Goal: Task Accomplishment & Management: Use online tool/utility

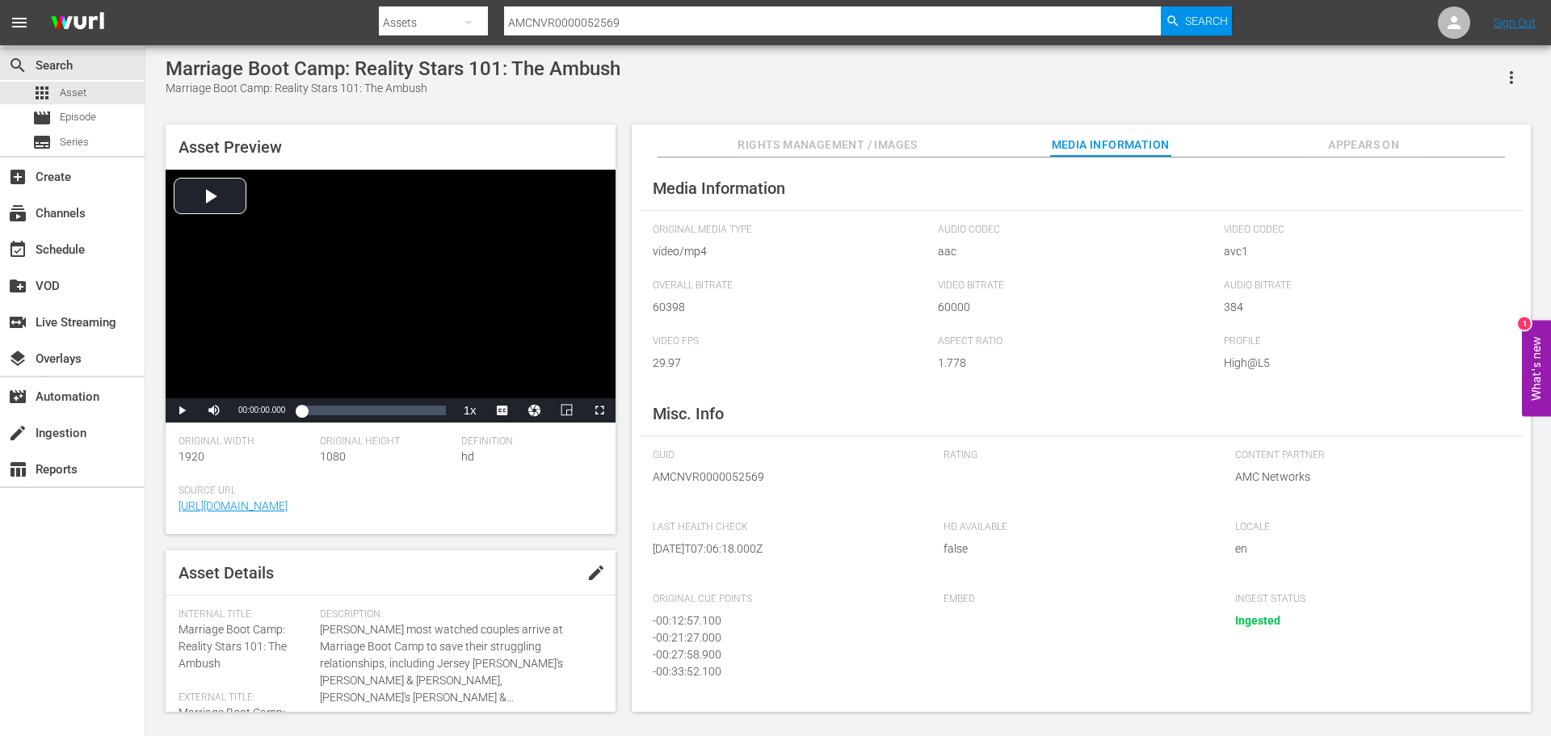
click at [628, 30] on input "AMCNVR0000052569" at bounding box center [832, 22] width 657 height 39
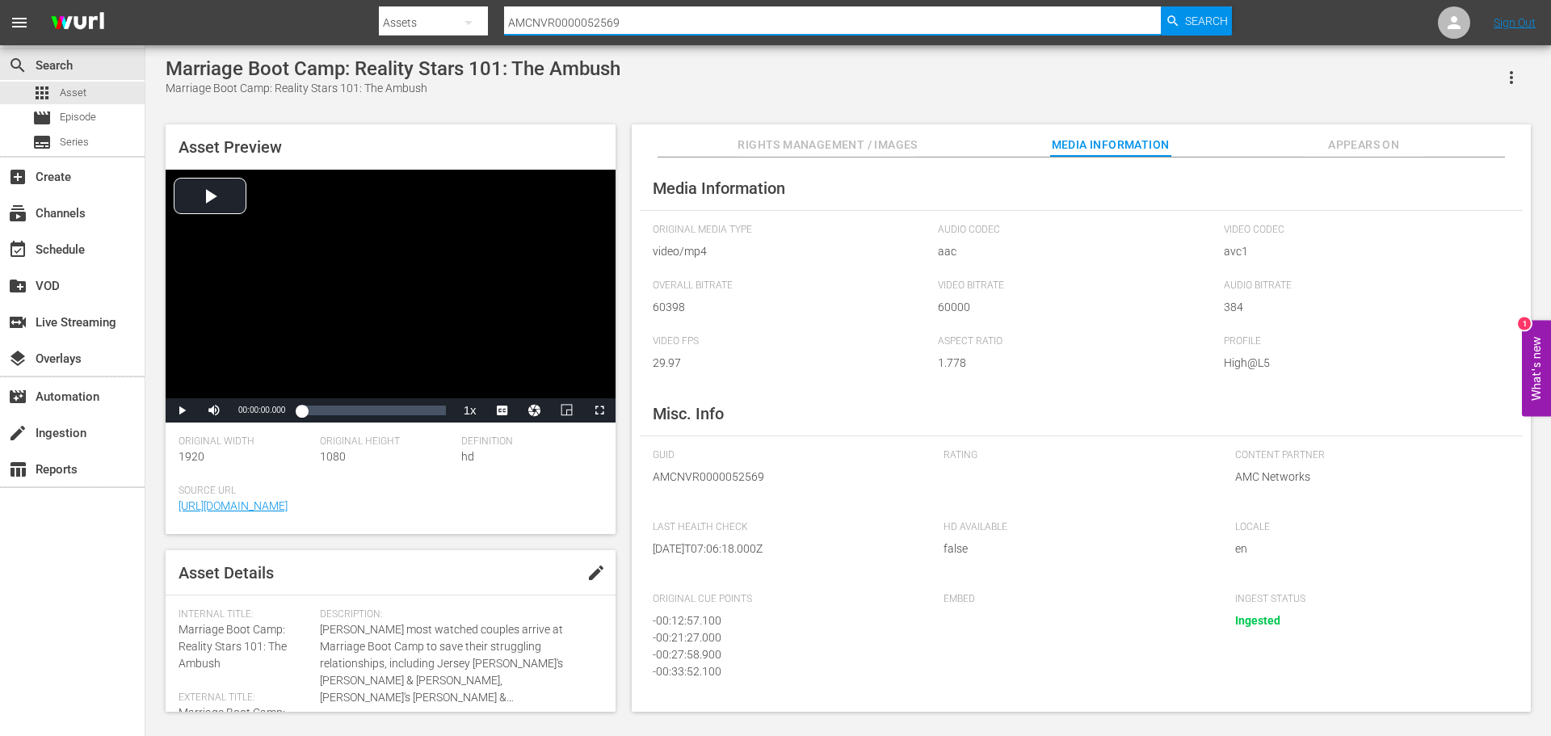
paste input "AMCNVR0000005578"
type input "AMCNVR0000052569AMCNVR0000005578"
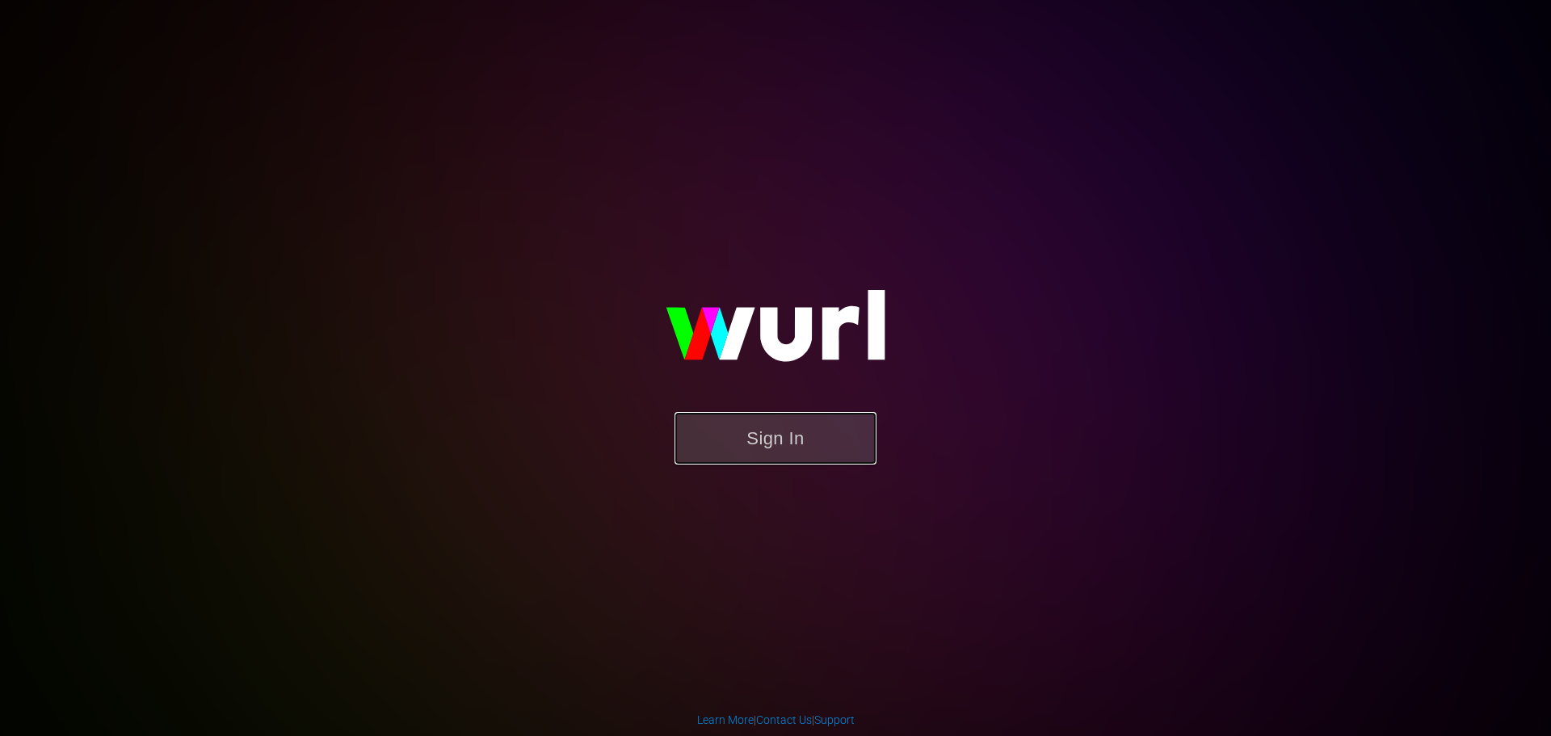
click at [785, 450] on button "Sign In" at bounding box center [776, 438] width 202 height 53
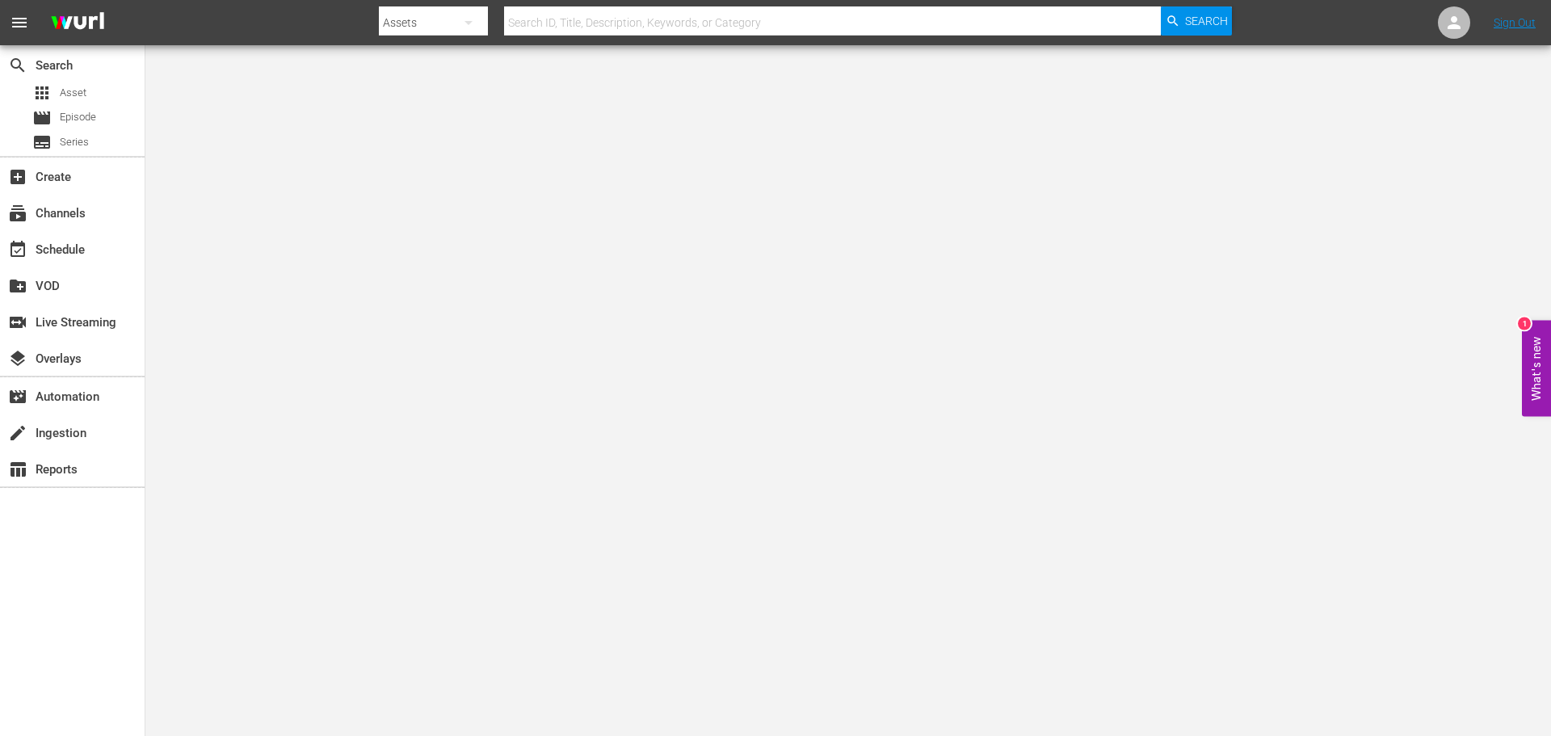
click at [610, 11] on input "text" at bounding box center [832, 22] width 657 height 39
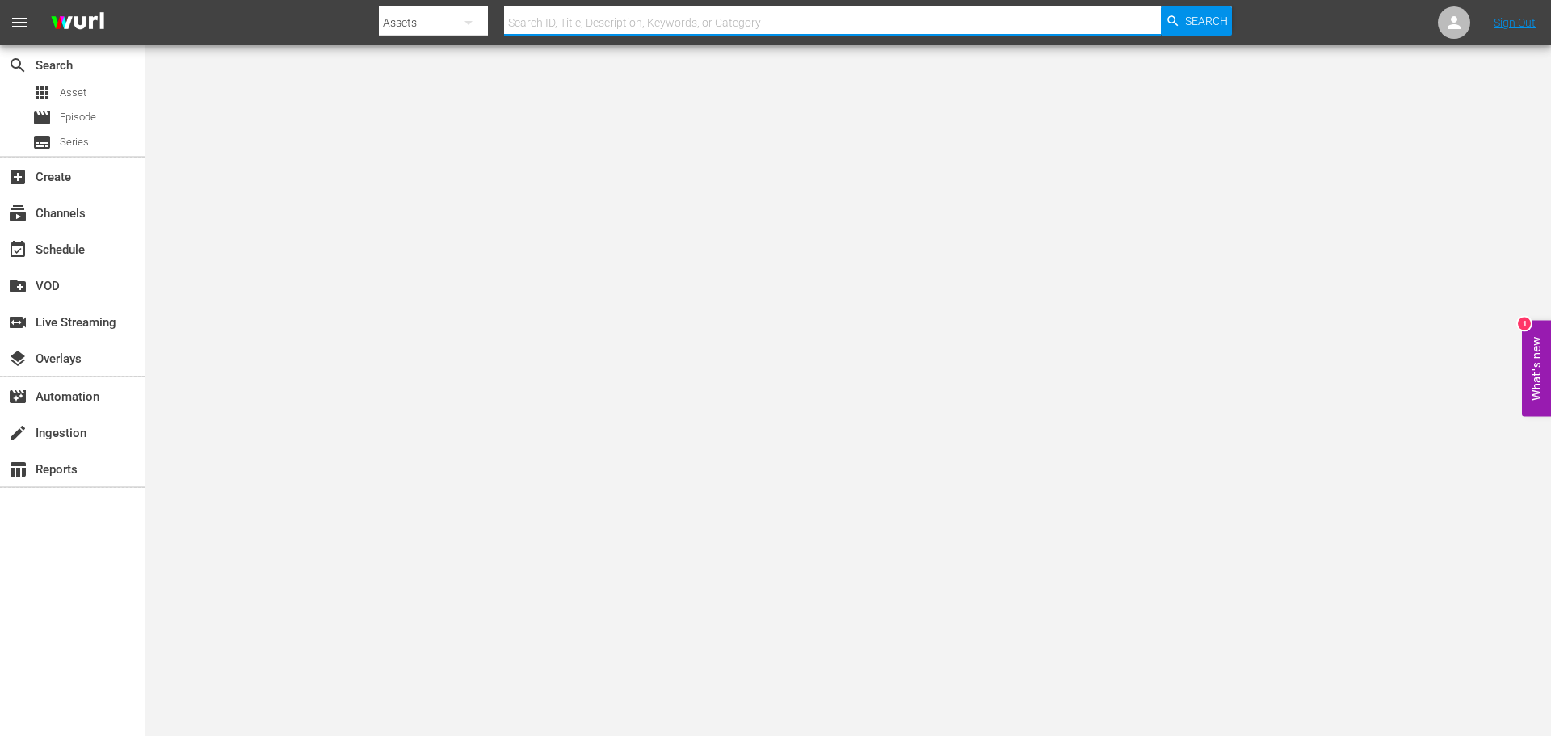
paste input "AMCNVR0000005578"
type input "AMCNVR0000005578"
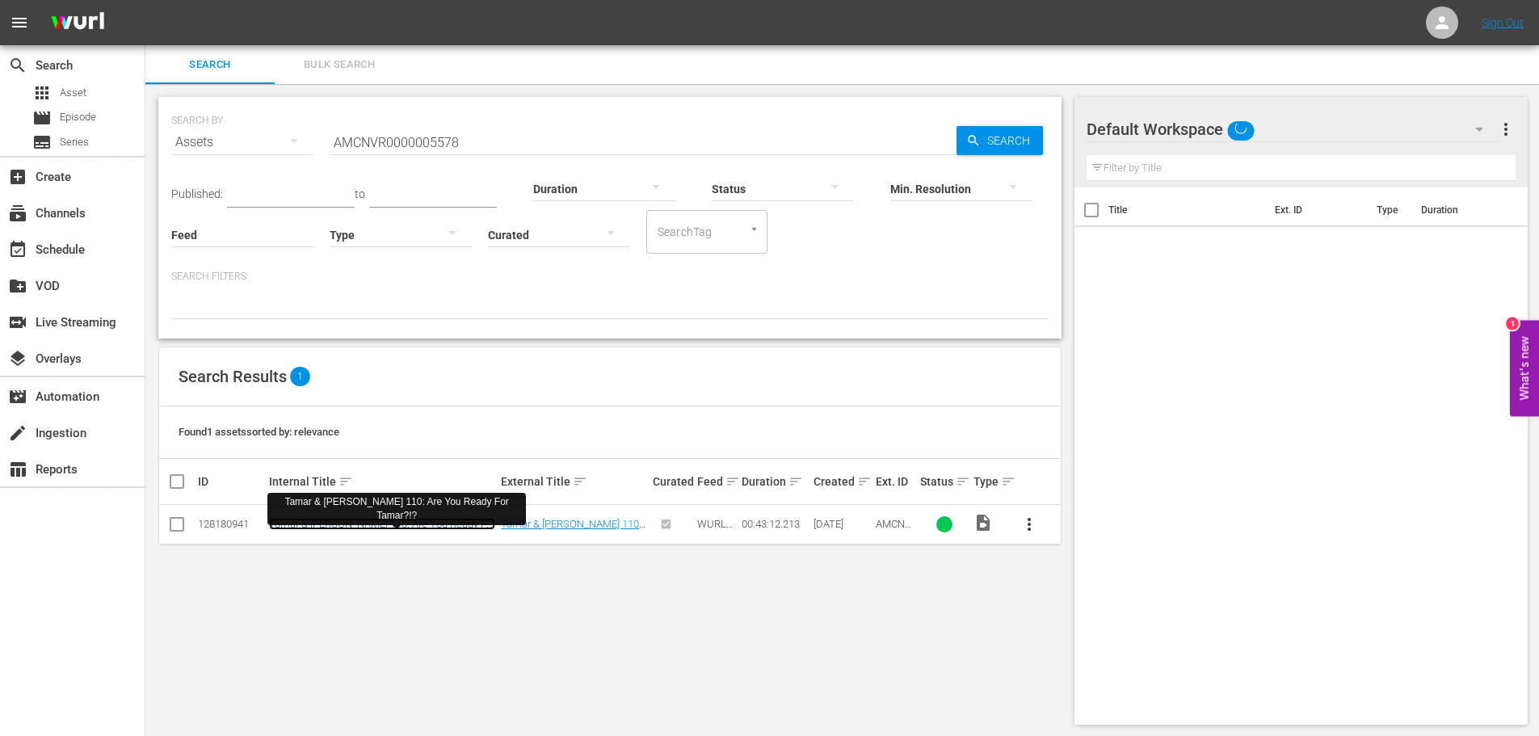
click at [391, 526] on link "Tamar & [PERSON_NAME] 110: Are You Ready For Tamar?!?" at bounding box center [382, 530] width 226 height 24
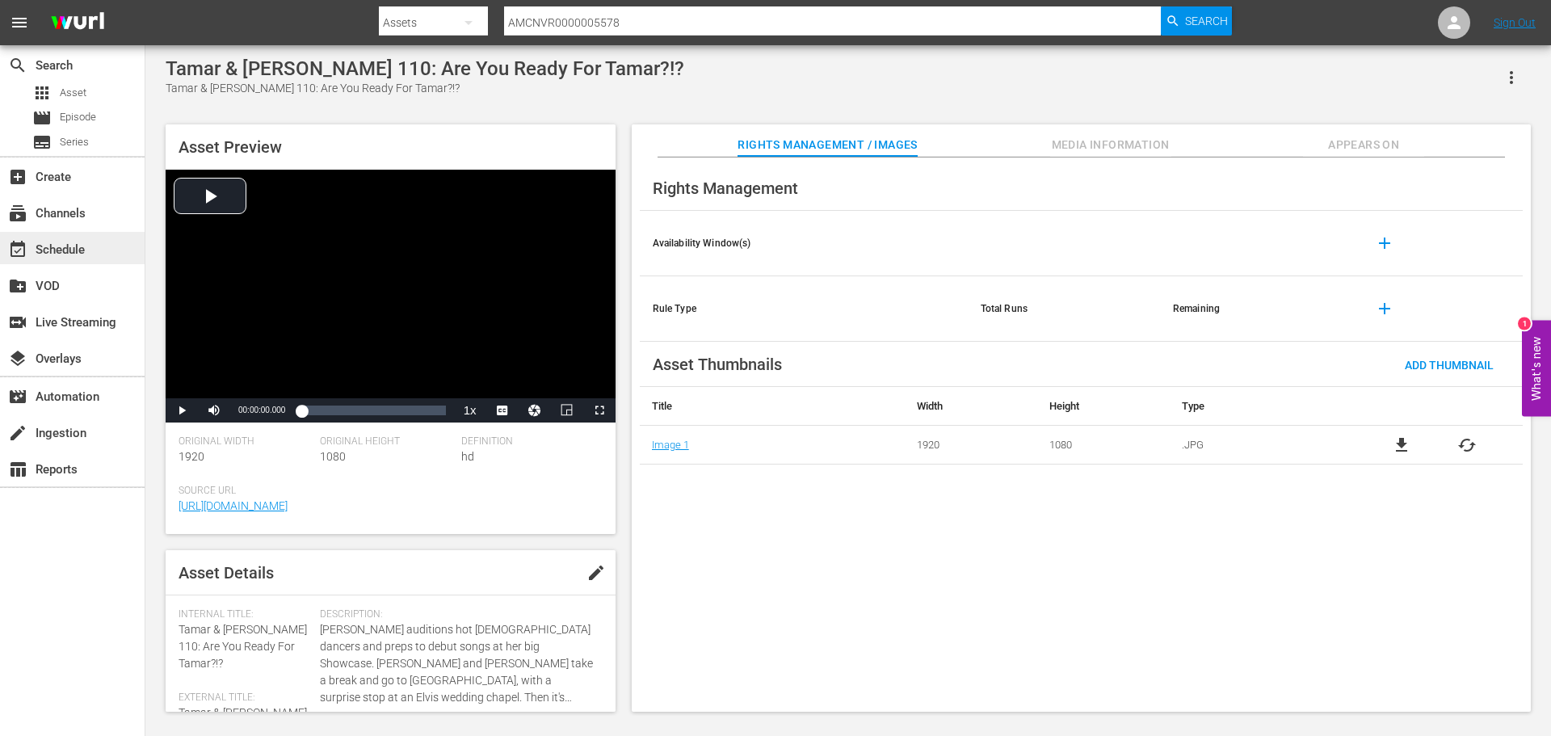
click at [62, 250] on div "event_available Schedule" at bounding box center [45, 247] width 91 height 15
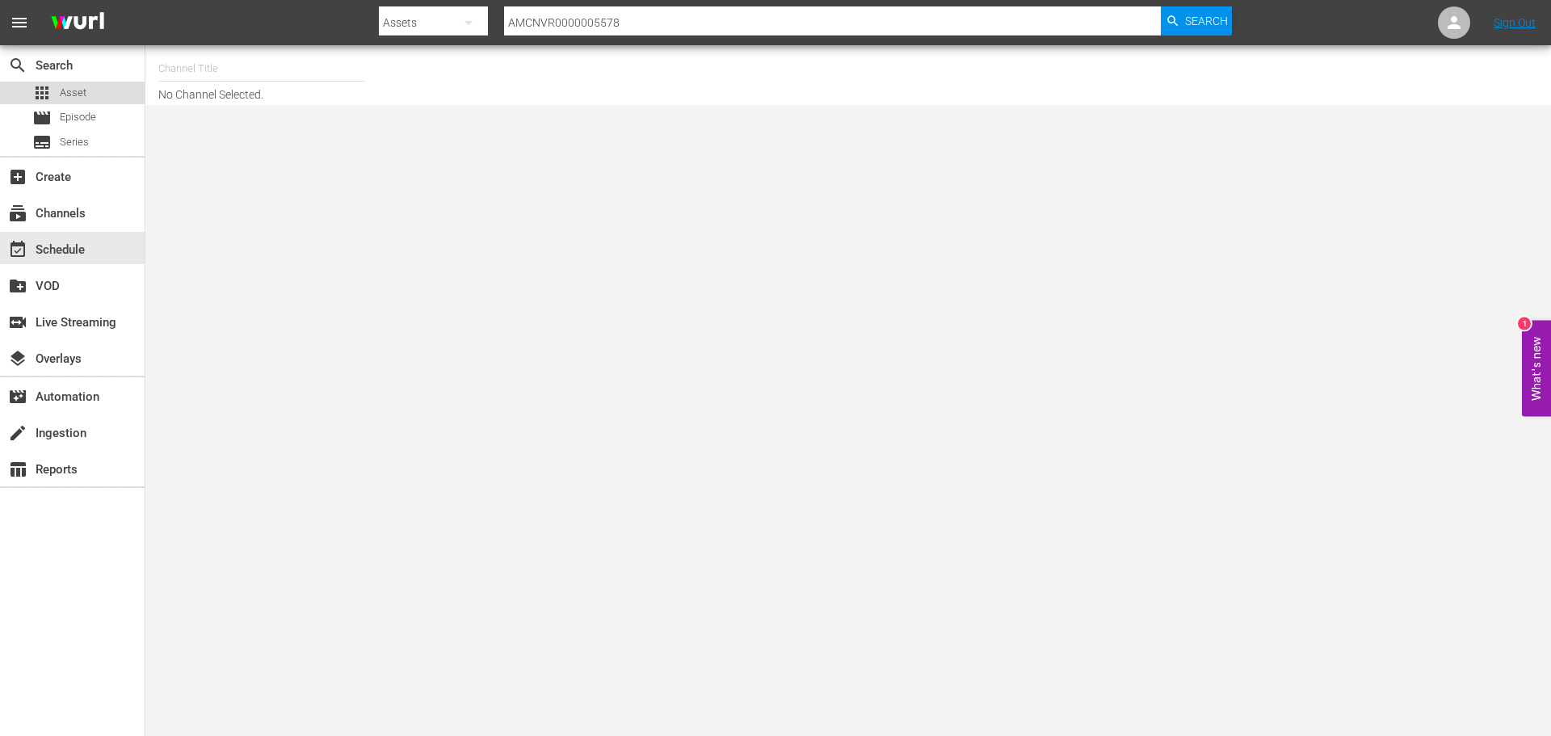
click at [89, 86] on div "apps Asset" at bounding box center [72, 93] width 145 height 23
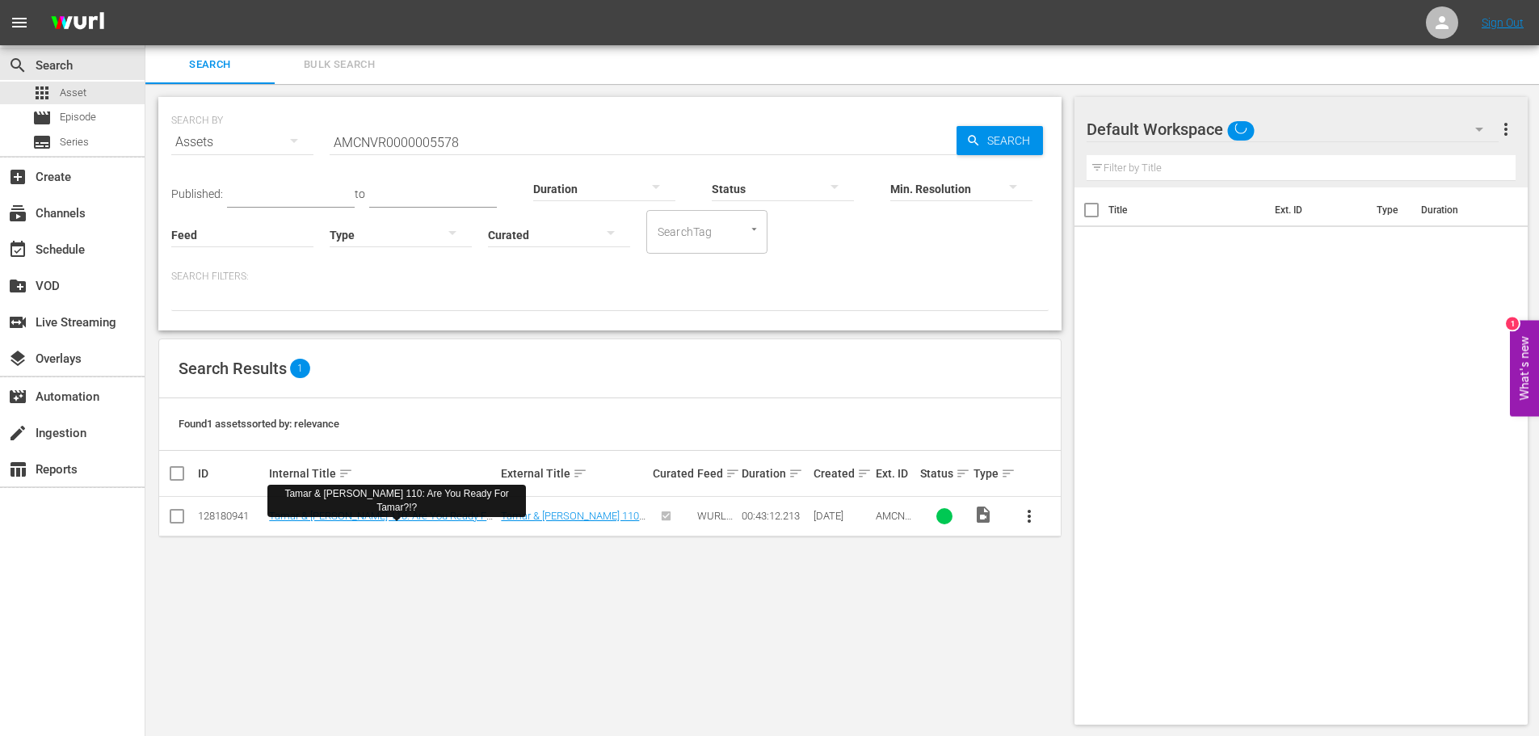
click at [378, 508] on td "Tamar & [PERSON_NAME] 110: Are You Ready For Tamar?!?" at bounding box center [383, 517] width 232 height 40
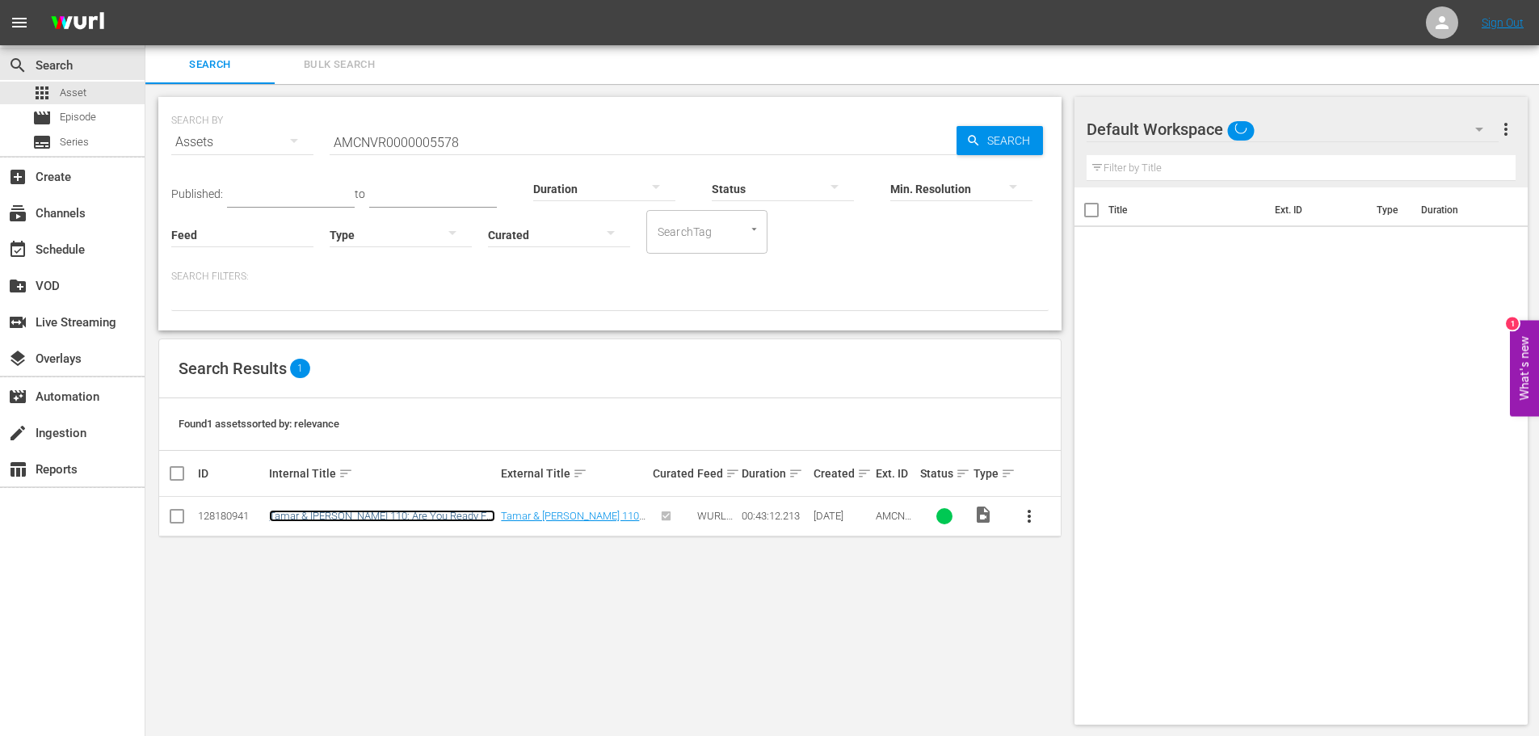
click at [378, 512] on link "Tamar & [PERSON_NAME] 110: Are You Ready For Tamar?!?" at bounding box center [382, 522] width 226 height 24
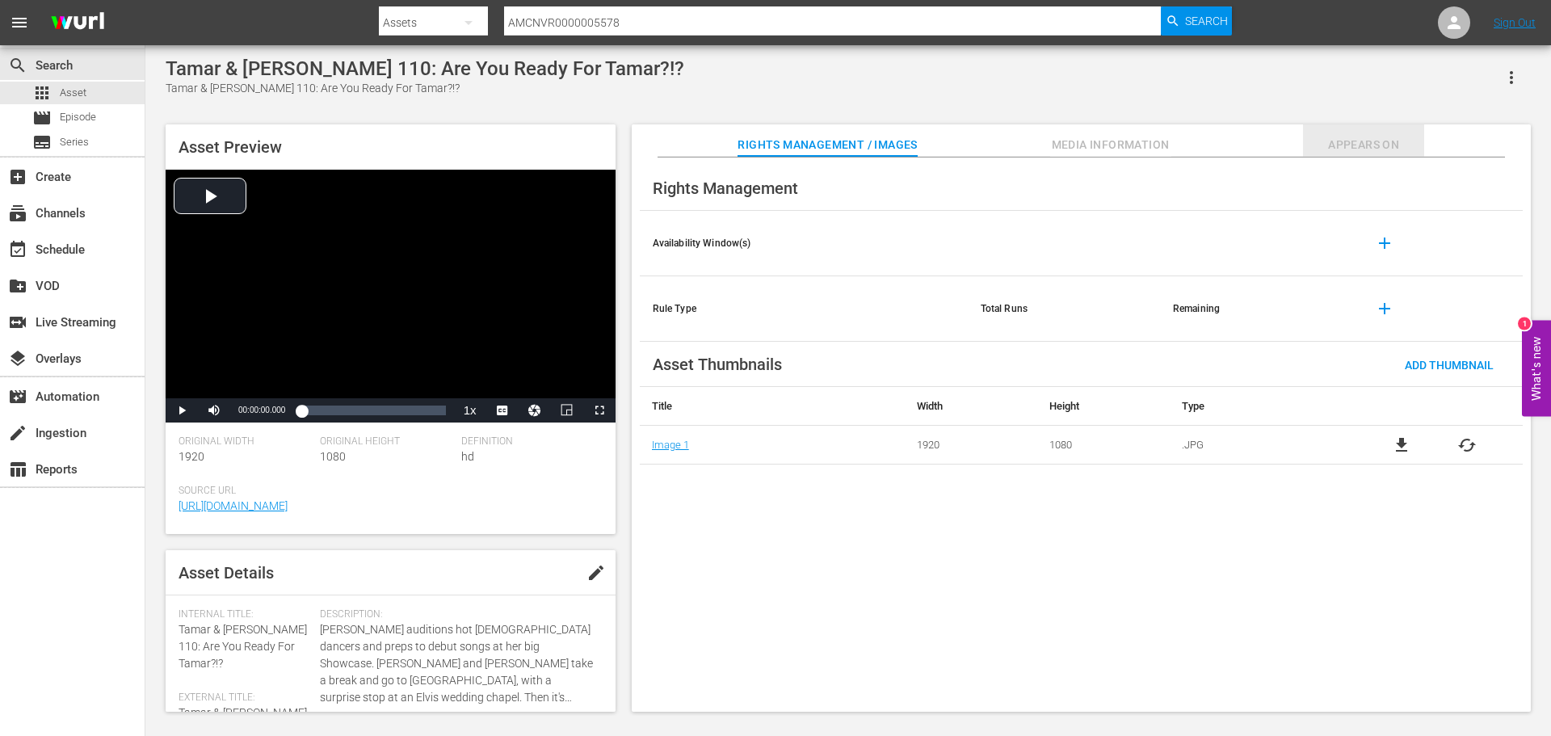
click at [1368, 128] on button "Appears On" at bounding box center [1363, 140] width 121 height 32
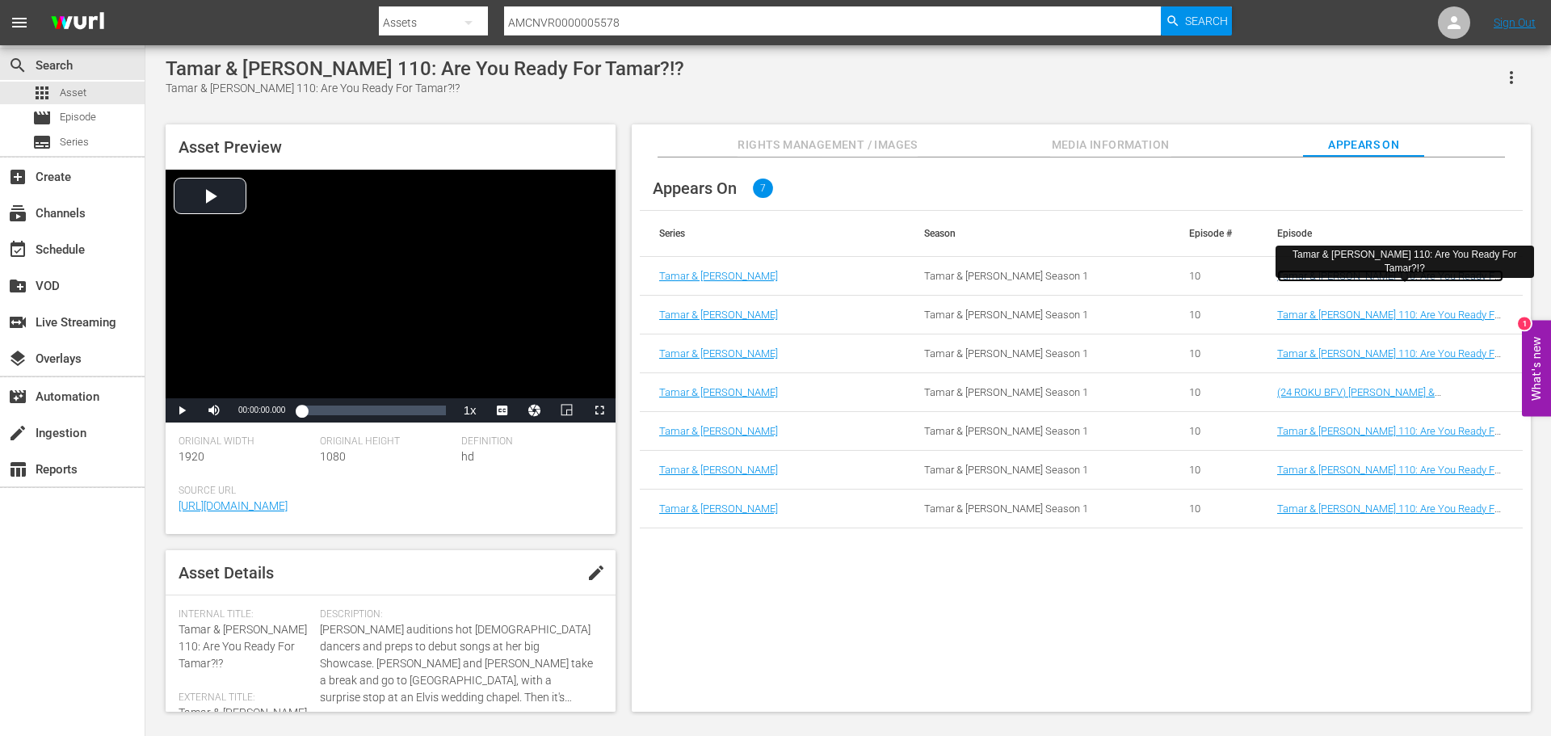
click at [1292, 274] on link "Tamar & [PERSON_NAME] 110: Are You Ready For Tamar?!?" at bounding box center [1391, 282] width 226 height 24
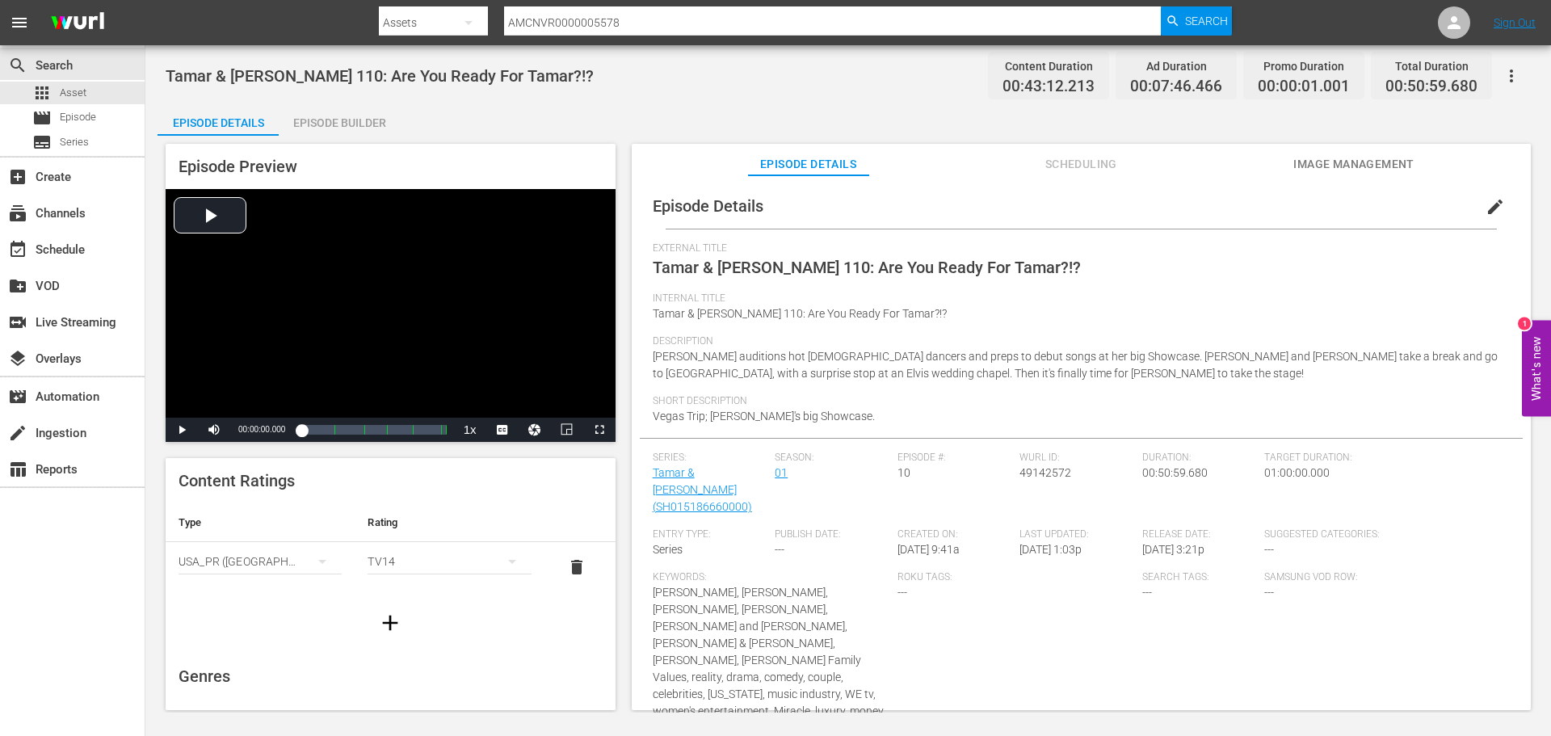
click at [680, 25] on input "AMCNVR0000005578" at bounding box center [832, 22] width 657 height 39
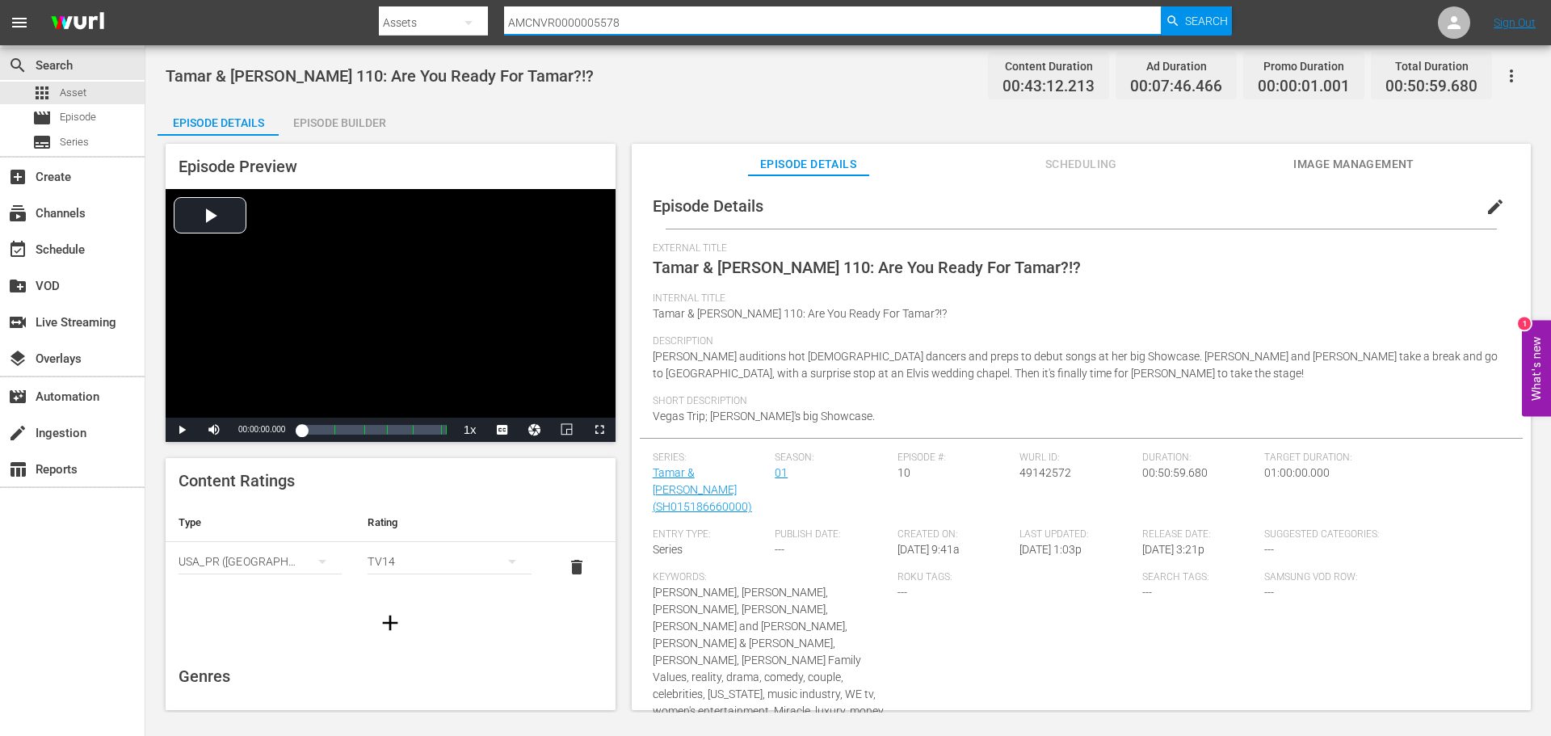
click at [680, 25] on input "AMCNVR0000005578" at bounding box center [832, 22] width 657 height 39
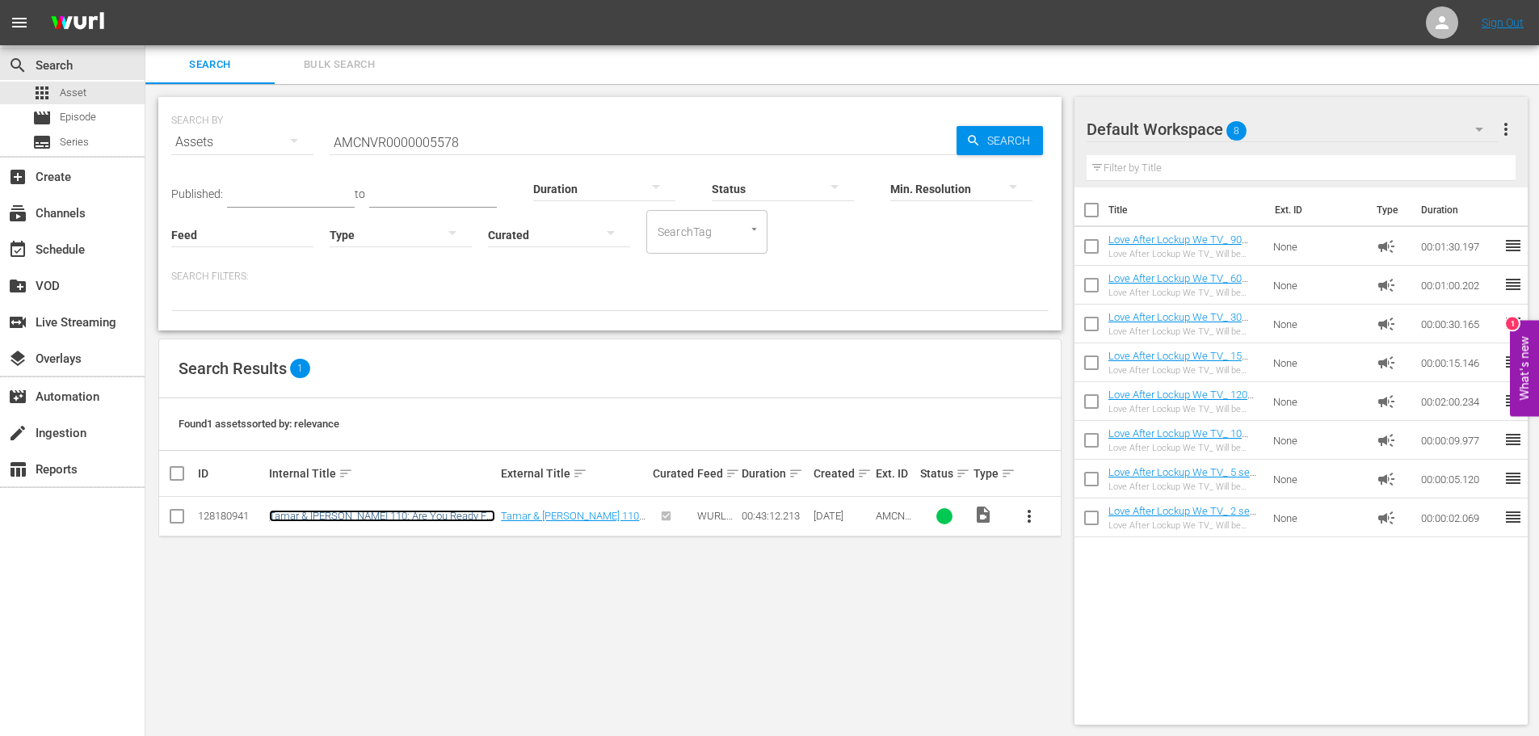
click at [432, 515] on link "Tamar & [PERSON_NAME] 110: Are You Ready For Tamar?!?" at bounding box center [382, 522] width 226 height 24
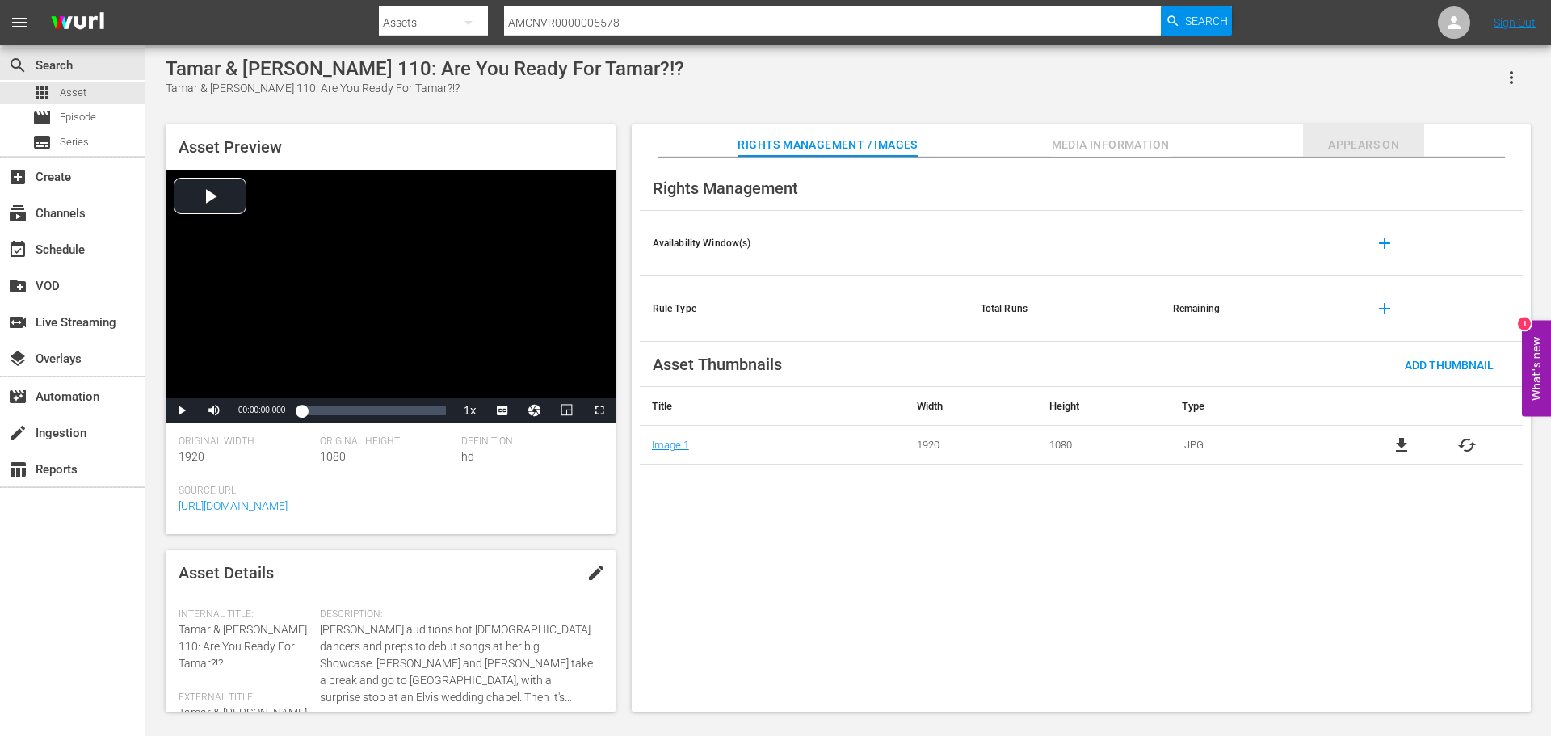
click at [1328, 134] on button "Appears On" at bounding box center [1363, 140] width 121 height 32
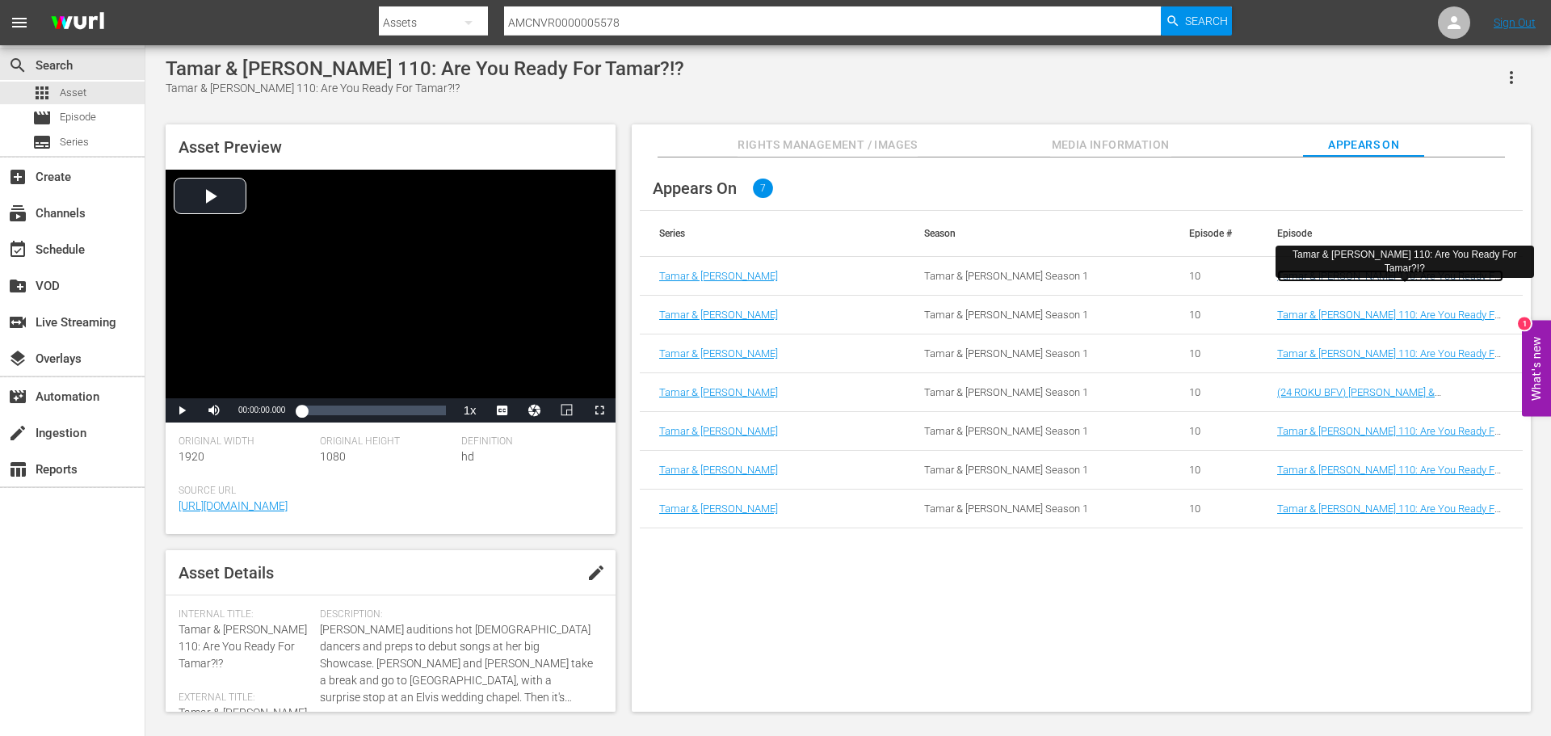
click at [1372, 273] on link "Tamar & [PERSON_NAME] 110: Are You Ready For Tamar?!?" at bounding box center [1391, 282] width 226 height 24
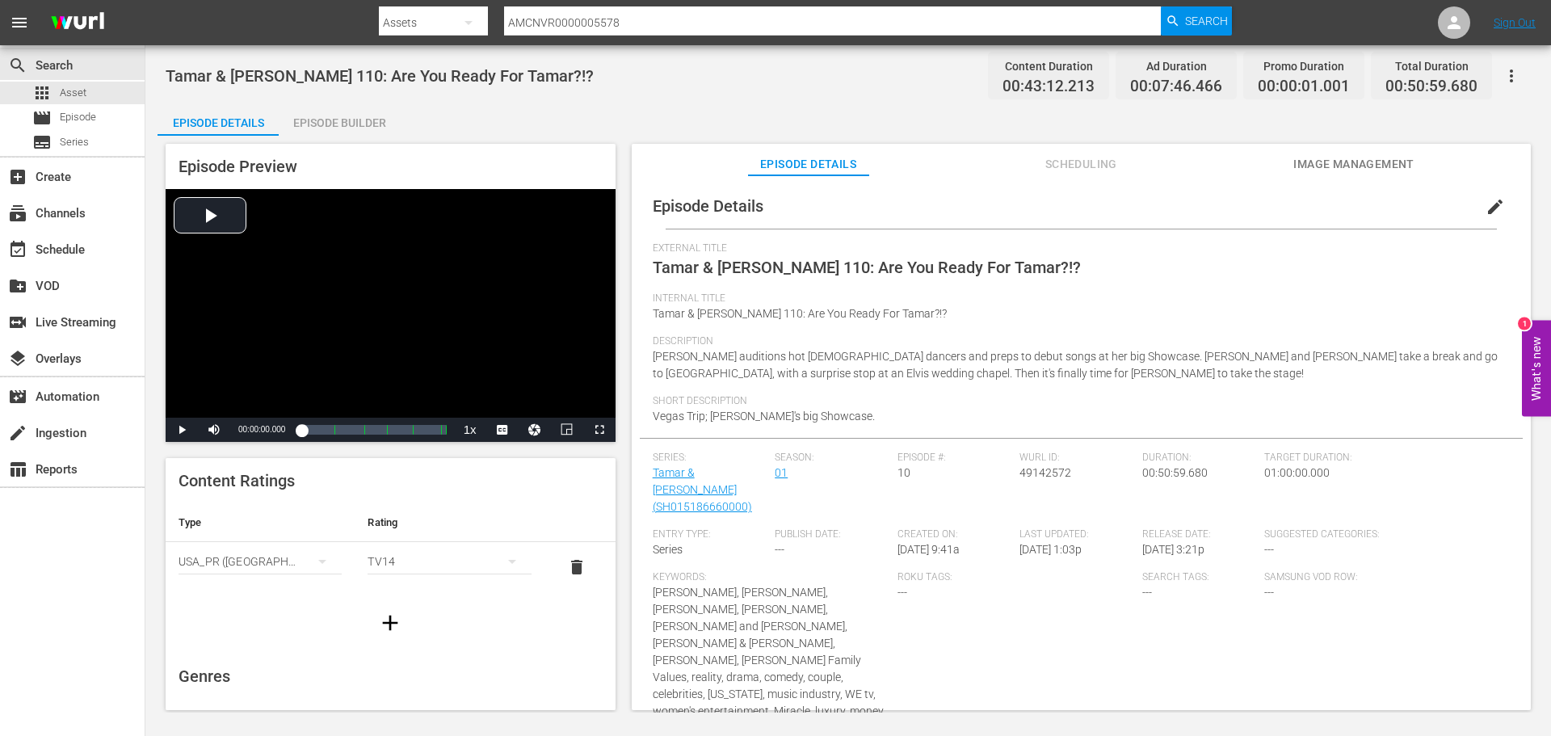
click at [1088, 166] on span "Scheduling" at bounding box center [1081, 164] width 121 height 20
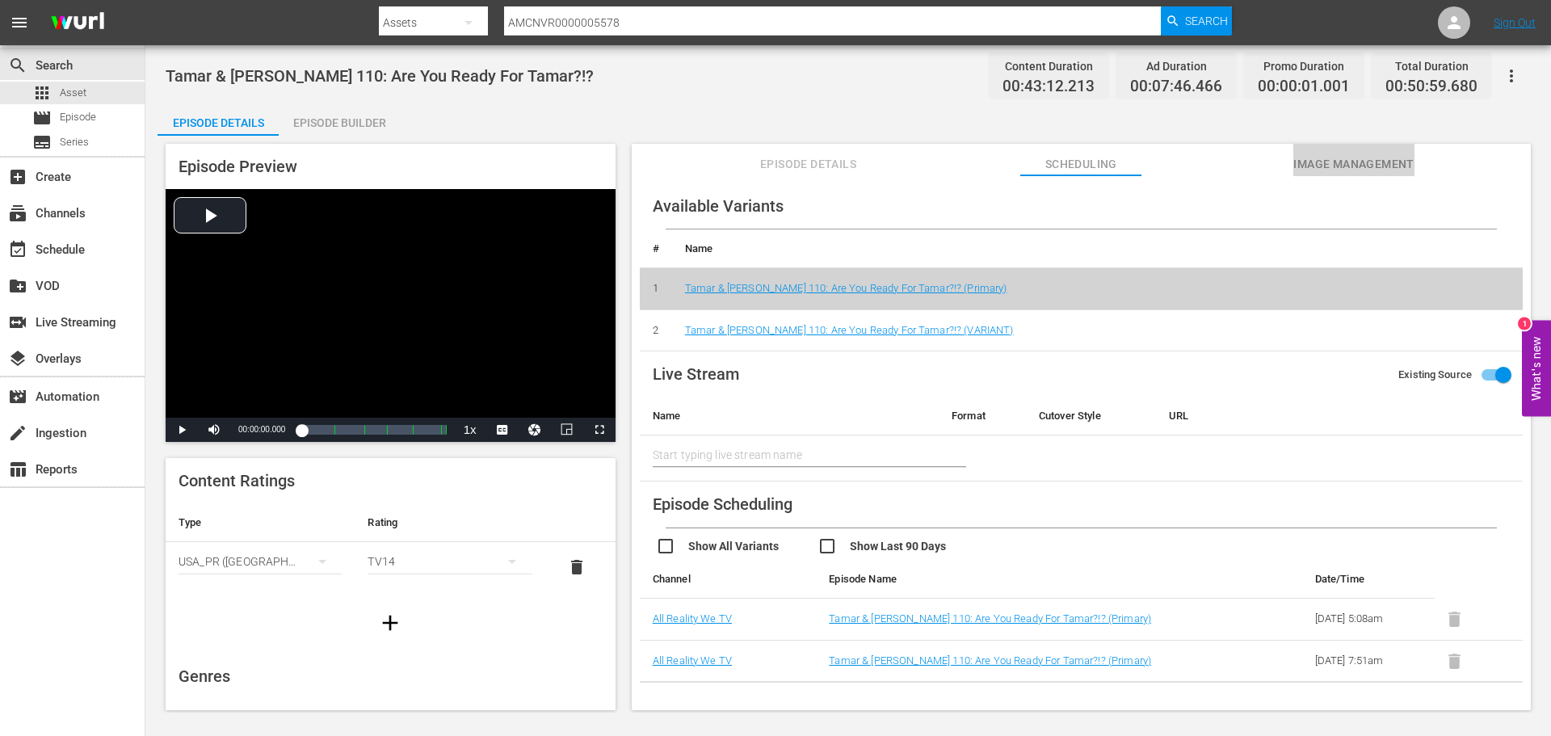
click at [1328, 163] on span "Image Management" at bounding box center [1354, 164] width 121 height 20
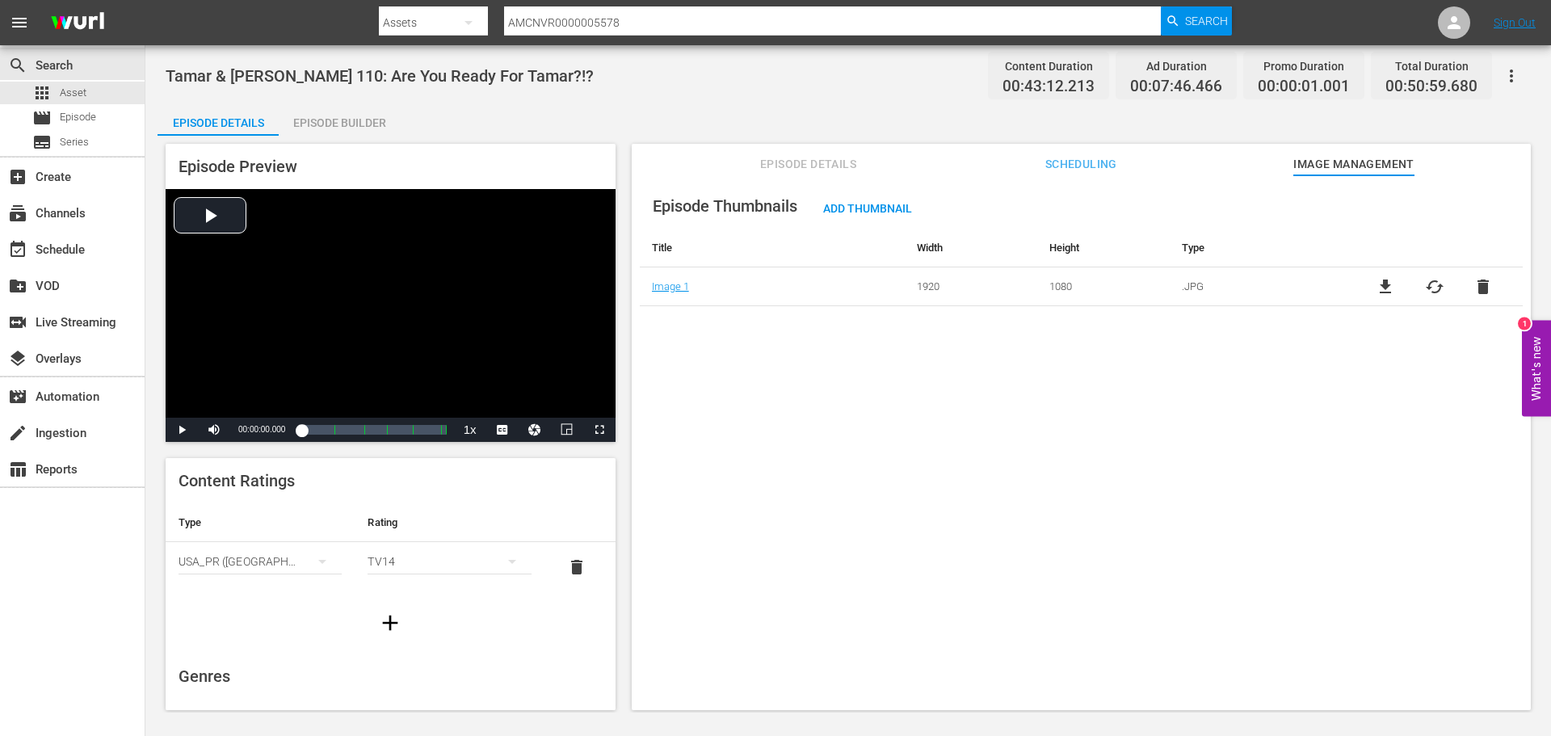
click at [1059, 165] on span "Scheduling" at bounding box center [1081, 164] width 121 height 20
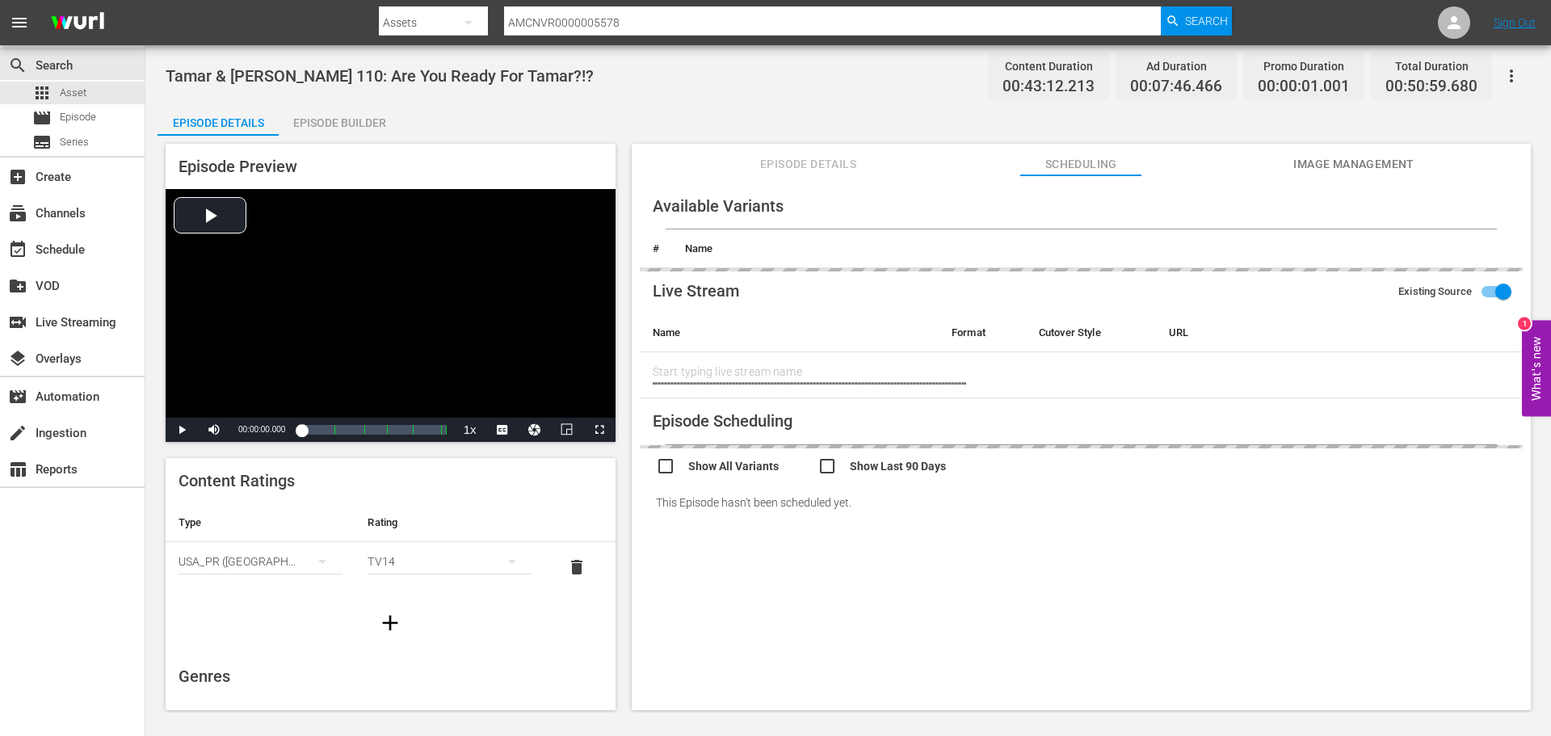
click at [751, 158] on span "Episode Details" at bounding box center [808, 164] width 121 height 20
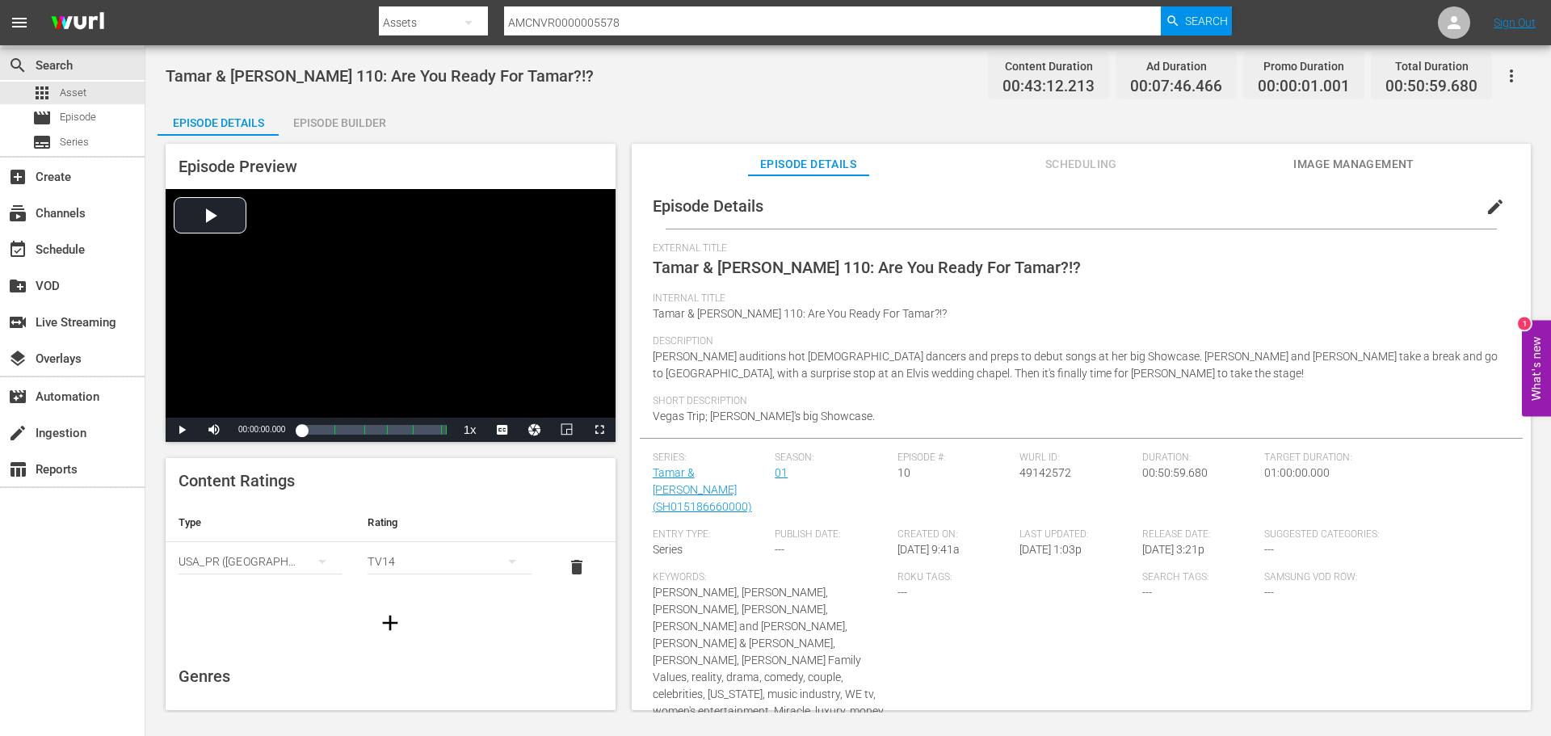
click at [1096, 162] on span "Scheduling" at bounding box center [1081, 164] width 121 height 20
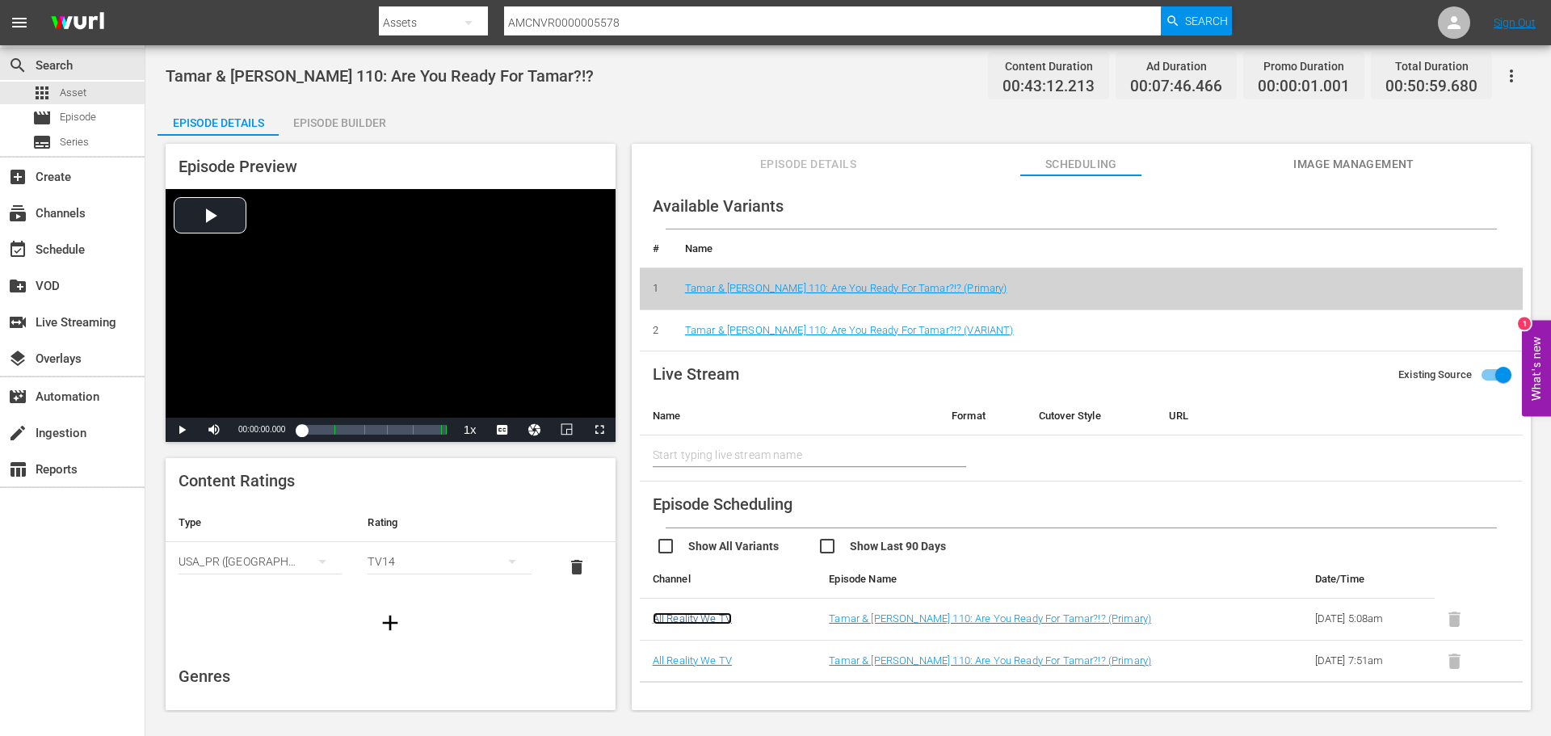
click at [683, 621] on link "All Reality We TV" at bounding box center [692, 619] width 79 height 12
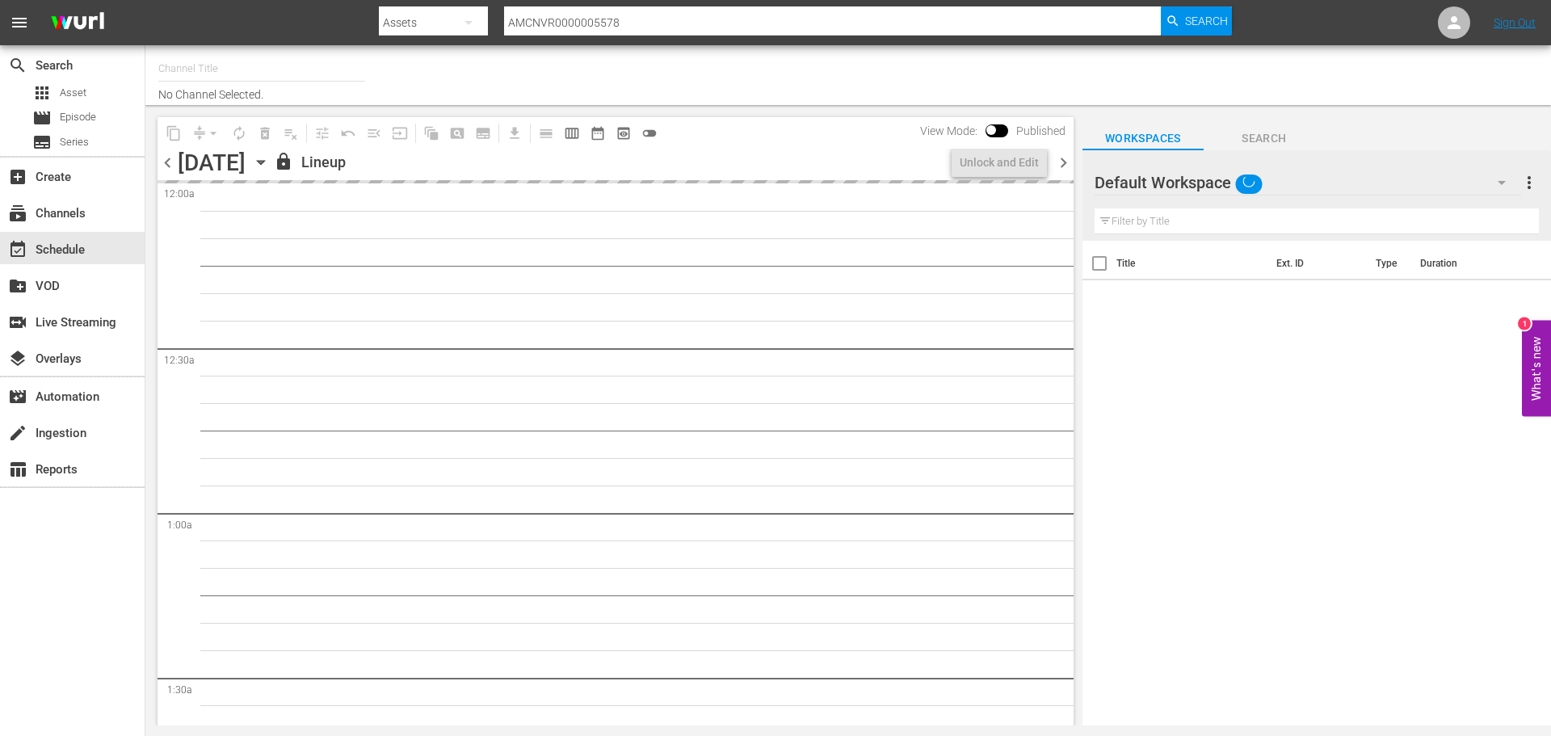
type input "Absolute Reality by WE tv (475)"
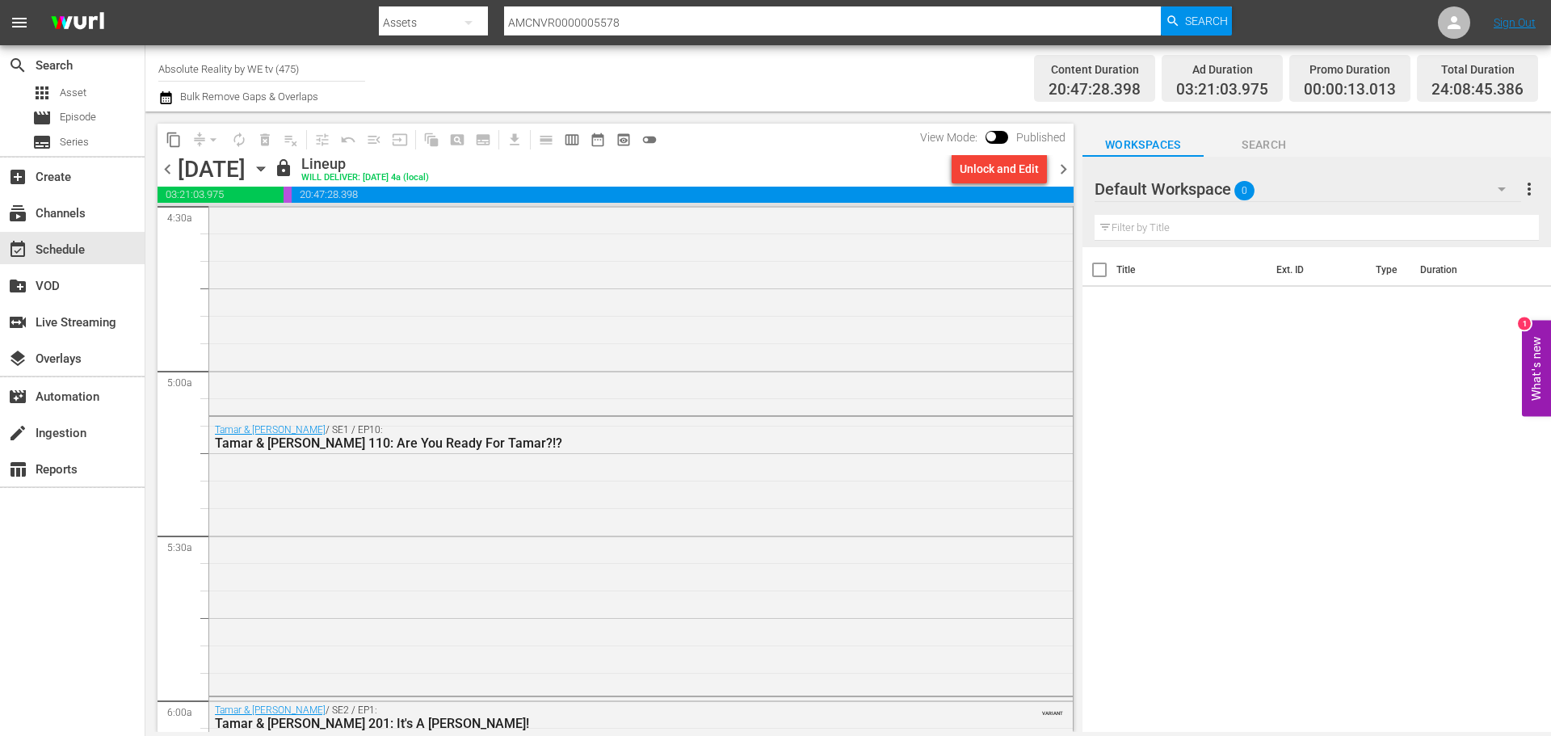
scroll to position [1536, 0]
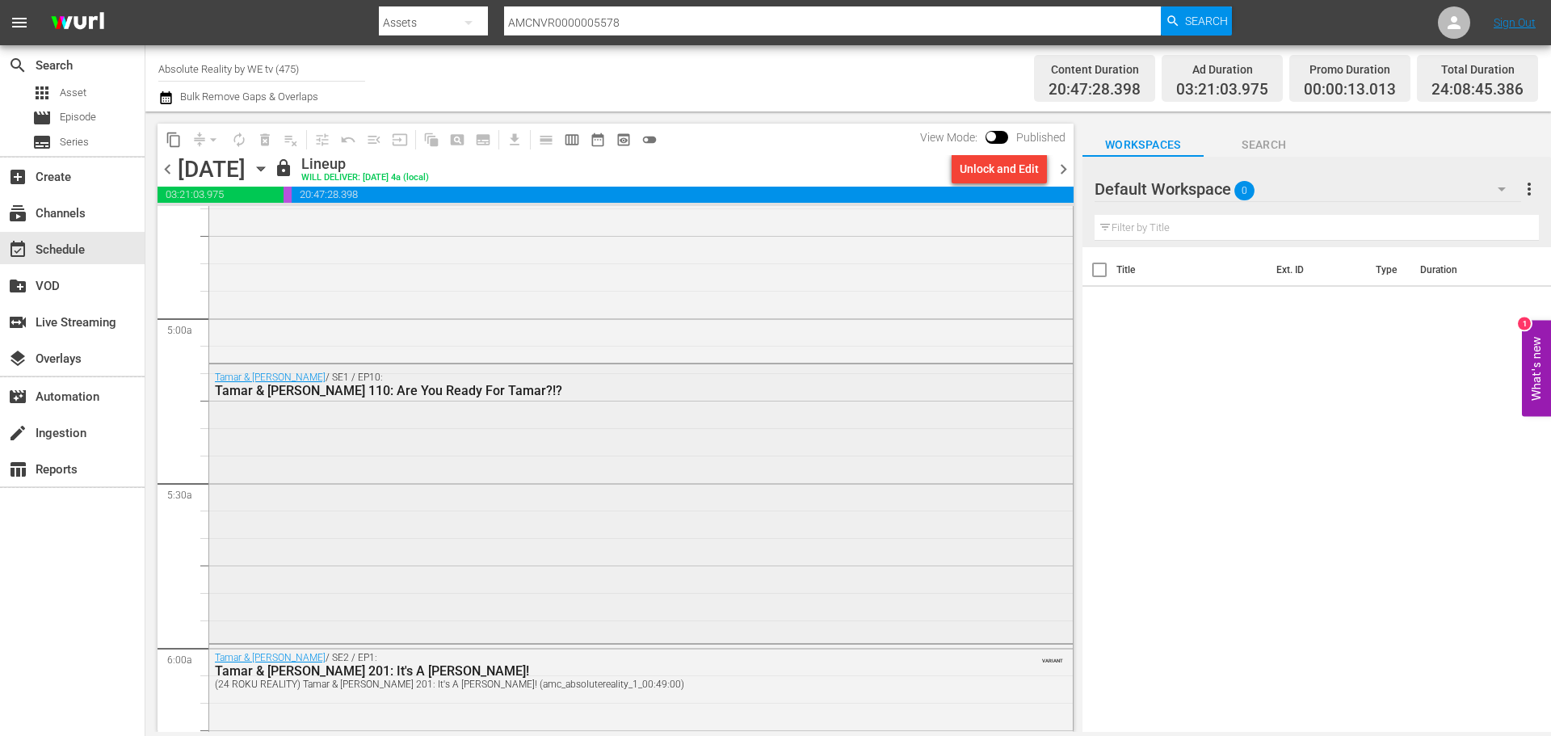
click at [730, 475] on div "Tamar & [PERSON_NAME] / SE1 / EP10: [PERSON_NAME] & [PERSON_NAME] 110: Are You …" at bounding box center [641, 502] width 864 height 276
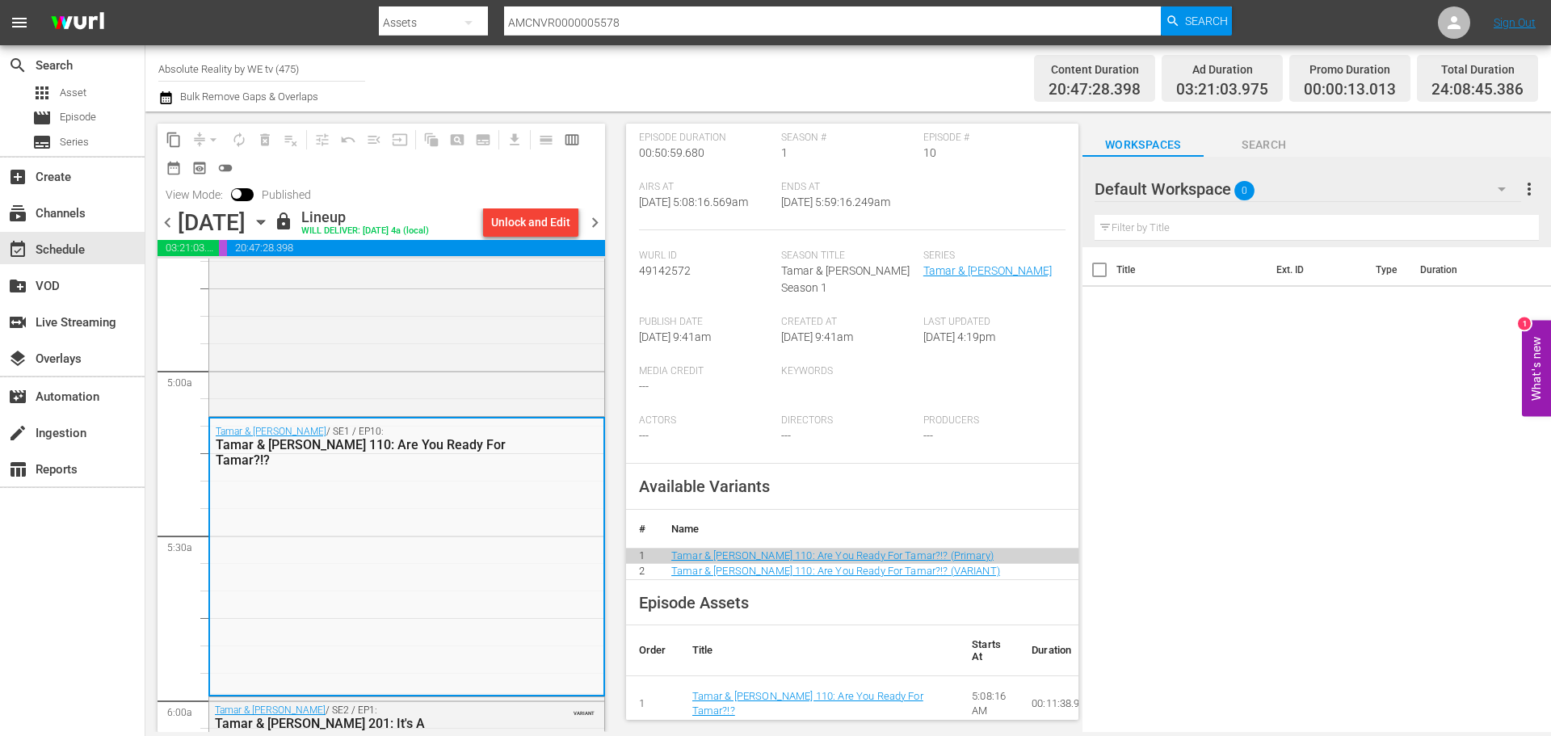
scroll to position [323, 0]
